Goal: Navigation & Orientation: Find specific page/section

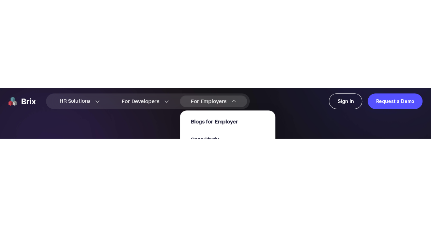
scroll to position [7, 0]
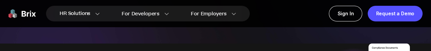
click at [324, 25] on div "HR Solutions HR Solutions Recruiter HR Assistant Global Talent Network Onboardi…" at bounding box center [215, 13] width 431 height 27
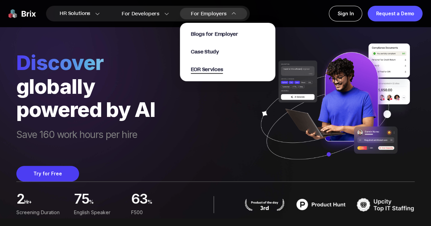
click at [214, 69] on span "EOR Services" at bounding box center [207, 70] width 32 height 8
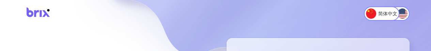
click at [194, 12] on div "简体中文 English" at bounding box center [215, 13] width 431 height 27
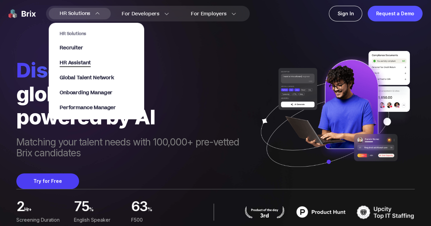
click at [69, 62] on span "HR Assistant" at bounding box center [75, 63] width 31 height 8
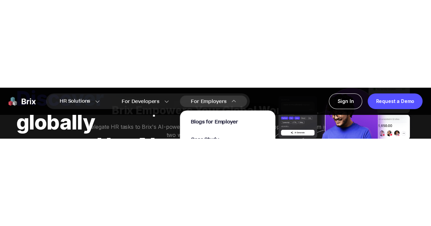
scroll to position [67, 0]
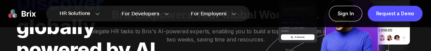
click at [260, 15] on div "HR Solutions HR Solutions Recruiter HR Assistant Global Talent Network Onboardi…" at bounding box center [215, 13] width 431 height 27
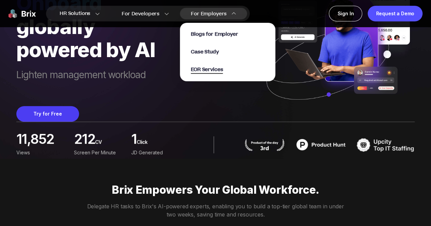
click at [205, 71] on span "EOR Services" at bounding box center [207, 70] width 32 height 8
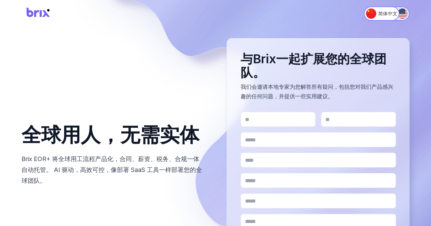
click at [399, 13] on img "Switch to English" at bounding box center [402, 14] width 10 height 10
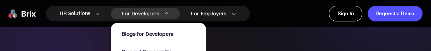
scroll to position [37, 0]
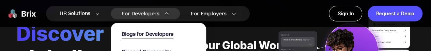
click at [153, 33] on span "Blogs for Developers" at bounding box center [148, 35] width 52 height 8
